Goal: Task Accomplishment & Management: Complete application form

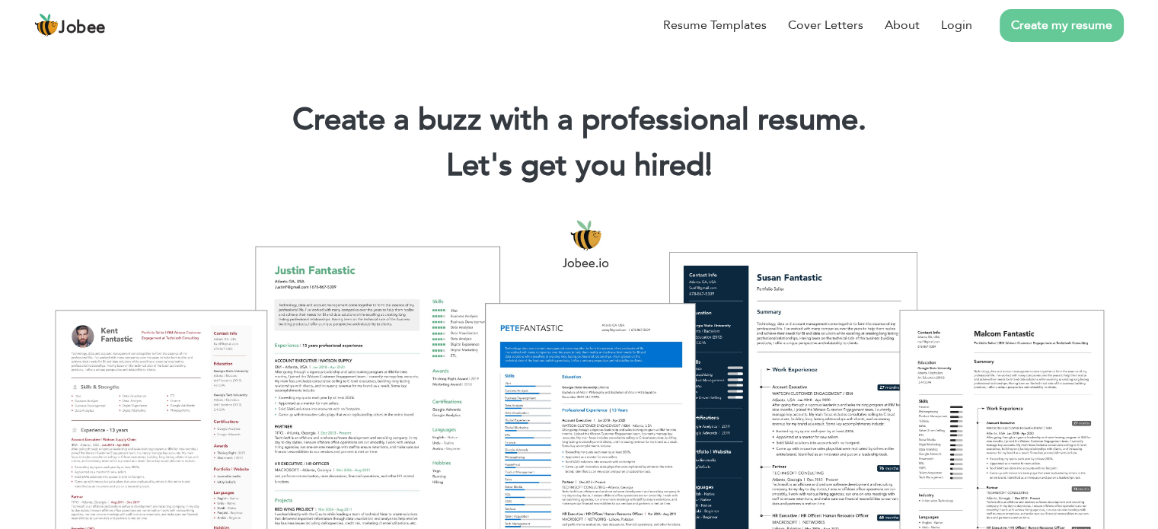
click at [1041, 19] on link "Create my resume" at bounding box center [1062, 25] width 124 height 33
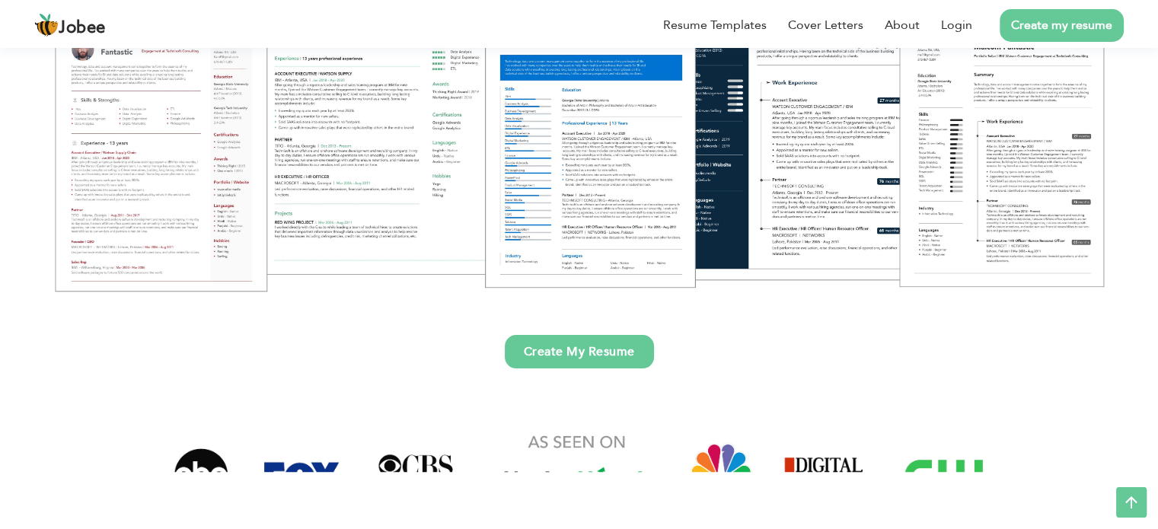
scroll to position [457, 0]
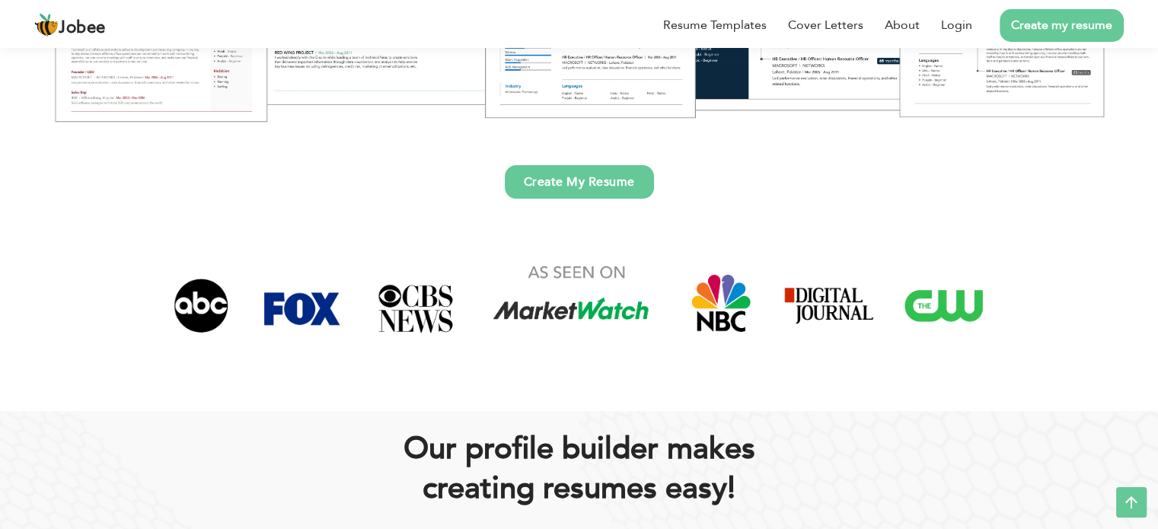
click at [594, 185] on link "Create My Resume" at bounding box center [579, 182] width 149 height 34
